Goal: Task Accomplishment & Management: Complete application form

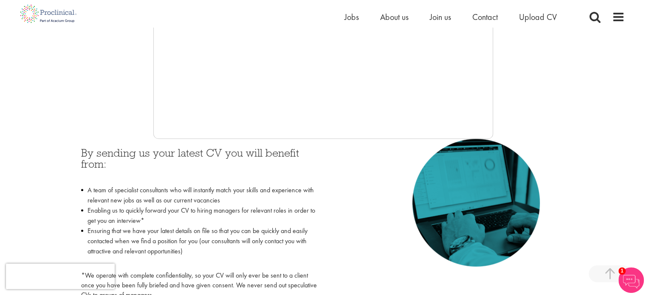
scroll to position [279, 0]
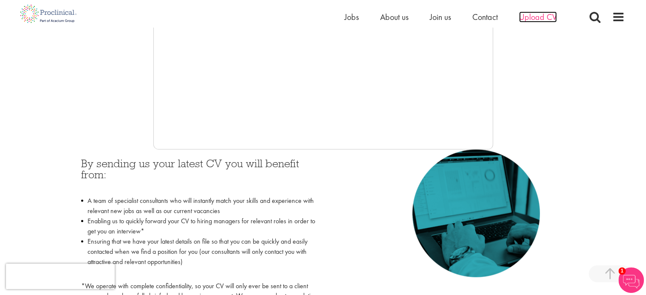
click at [319, 18] on span "Upload CV" at bounding box center [538, 16] width 38 height 11
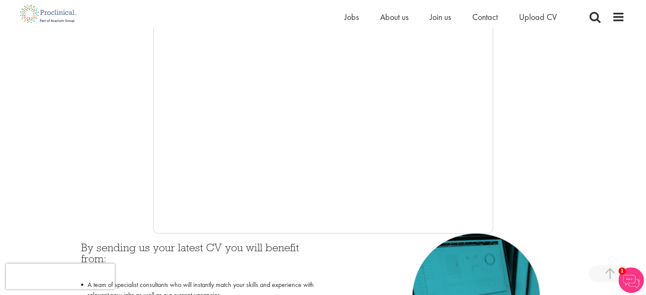
scroll to position [190, 0]
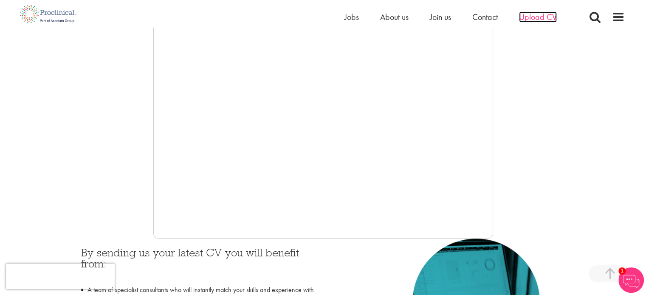
click at [543, 18] on span "Upload CV" at bounding box center [538, 16] width 38 height 11
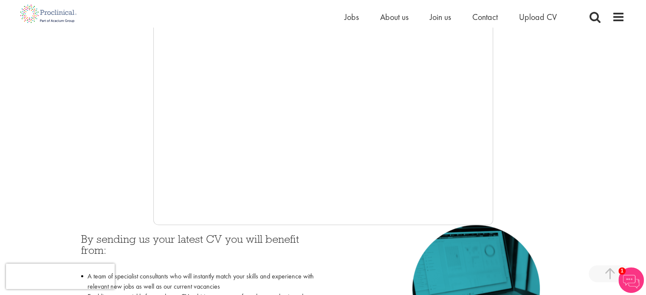
scroll to position [147, 0]
